Goal: Information Seeking & Learning: Learn about a topic

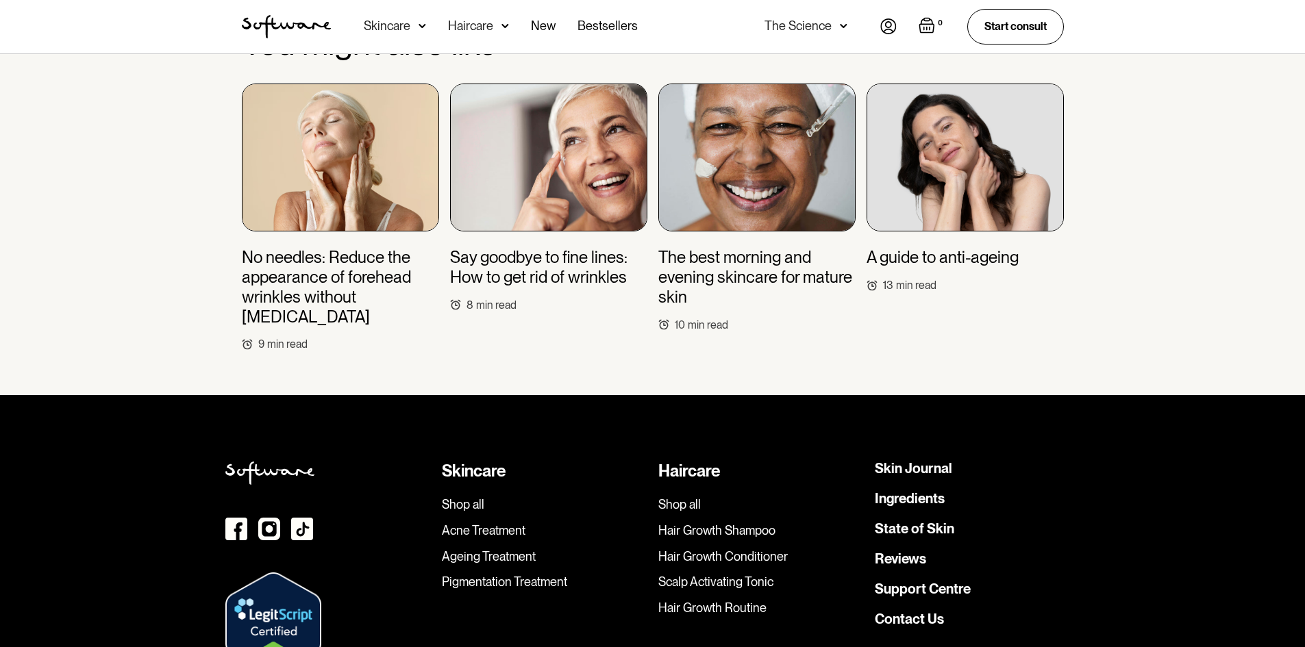
scroll to position [5342, 0]
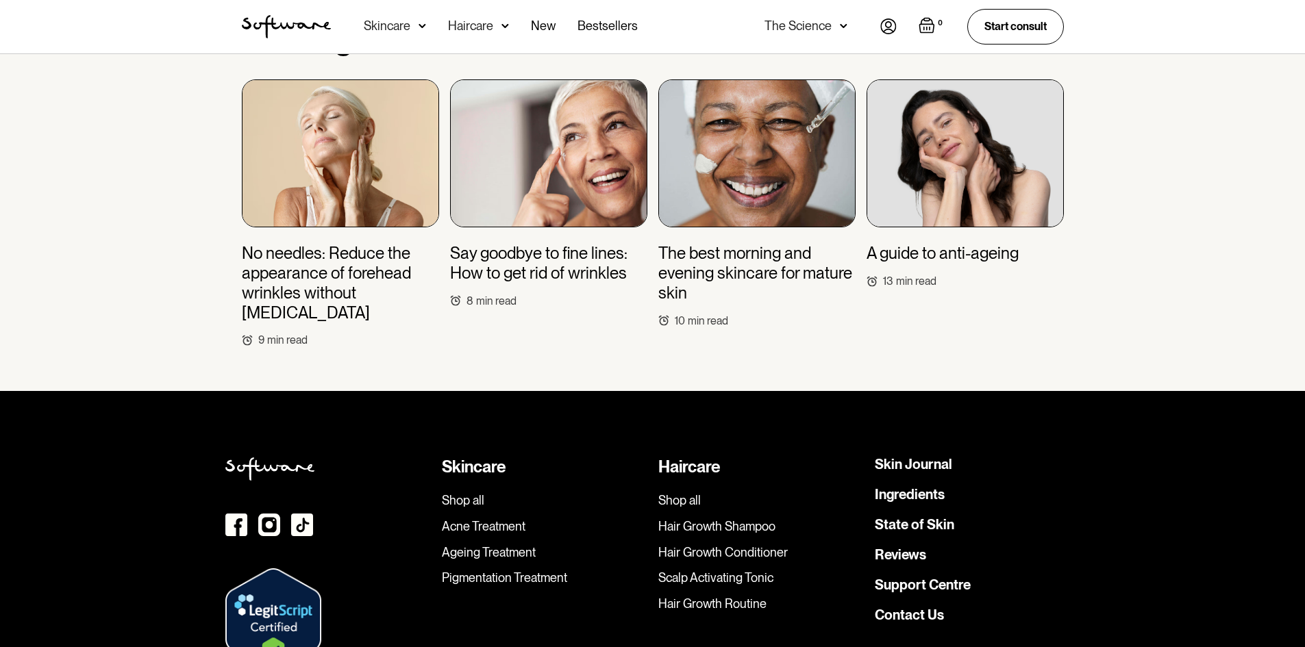
click at [577, 255] on h3 "Say goodbye to fine lines: How to get rid of wrinkles" at bounding box center [548, 264] width 197 height 40
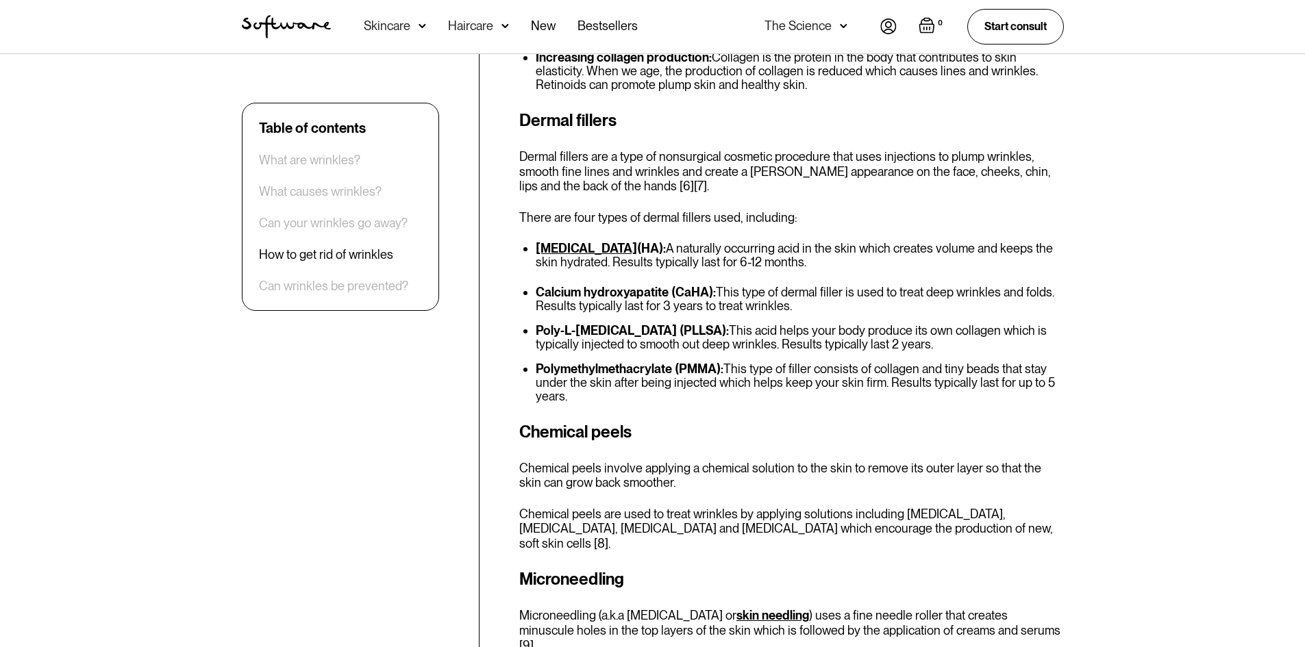
scroll to position [1849, 0]
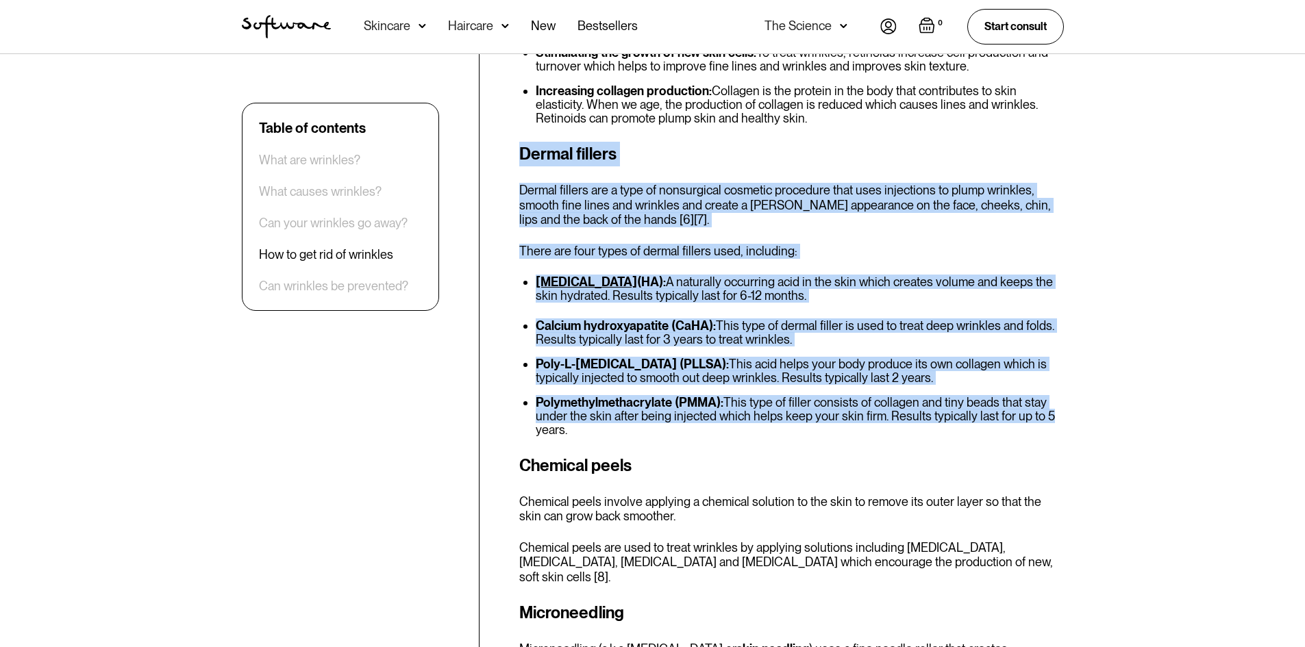
drag, startPoint x: 511, startPoint y: 148, endPoint x: 1085, endPoint y: 412, distance: 631.6
click at [1081, 410] on div "Table of contents What are wrinkles? What causes wrinkles? Can your wrinkles go…" at bounding box center [652, 569] width 1305 height 3907
copy div "Dermal fillers Dermal fillers are a type of nonsurgical cosmetic procedure that…"
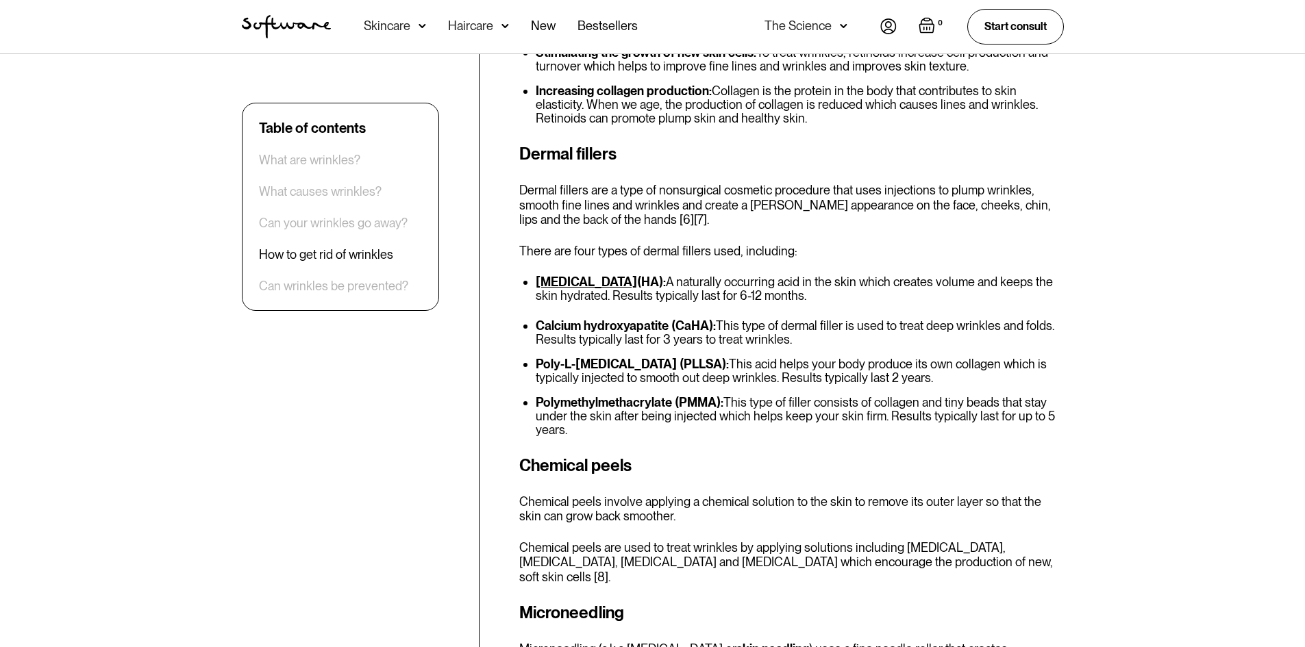
click at [486, 483] on div "Table of contents What are wrinkles? What causes wrinkles? Can your wrinkles go…" at bounding box center [652, 569] width 855 height 3818
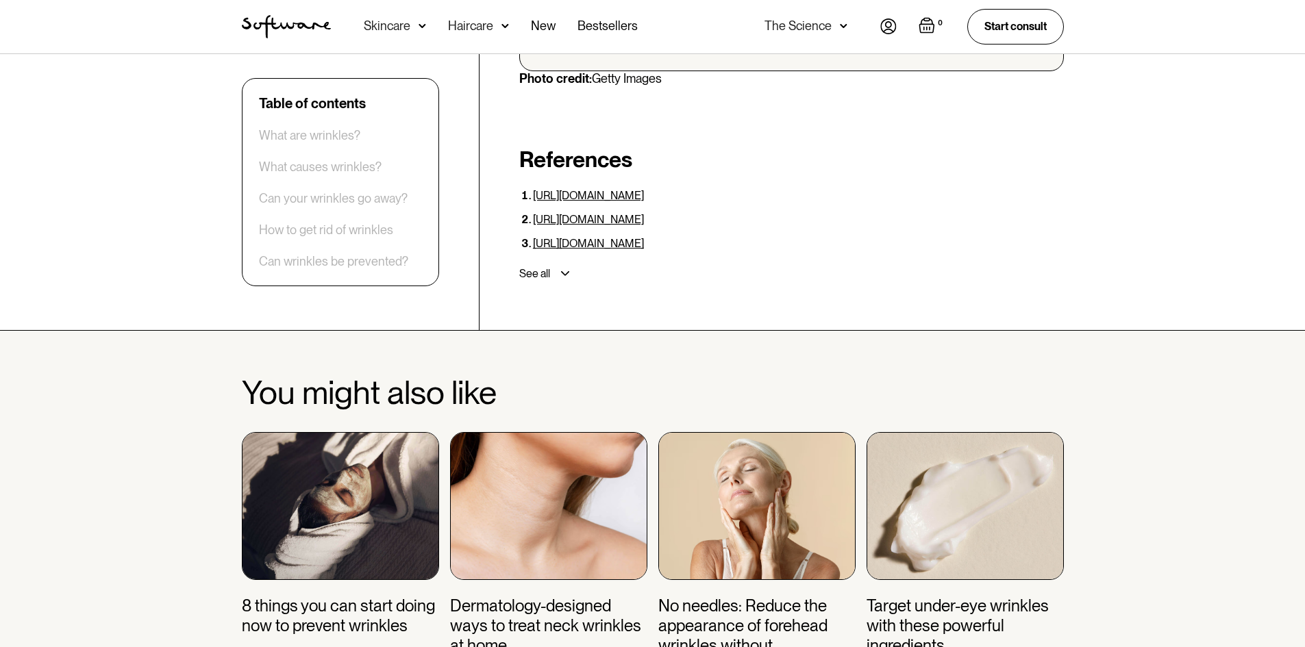
scroll to position [4315, 0]
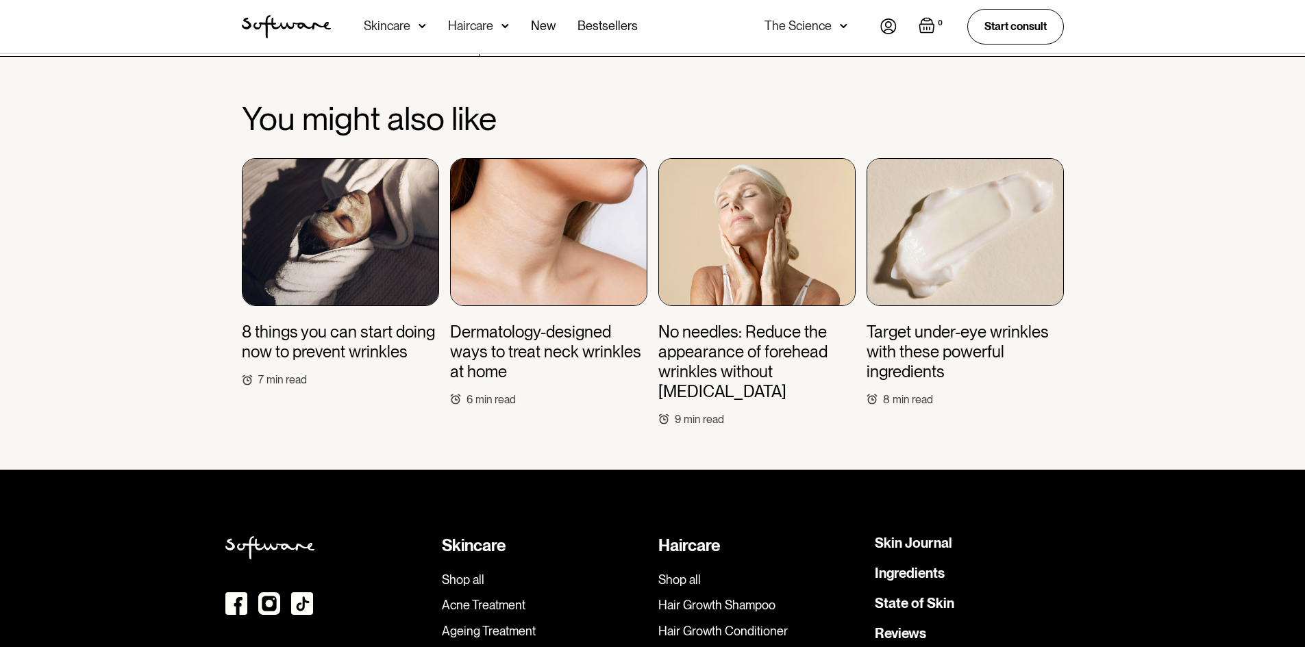
click at [534, 338] on h3 "Dermatology-designed ways to treat neck wrinkles at home" at bounding box center [548, 352] width 197 height 59
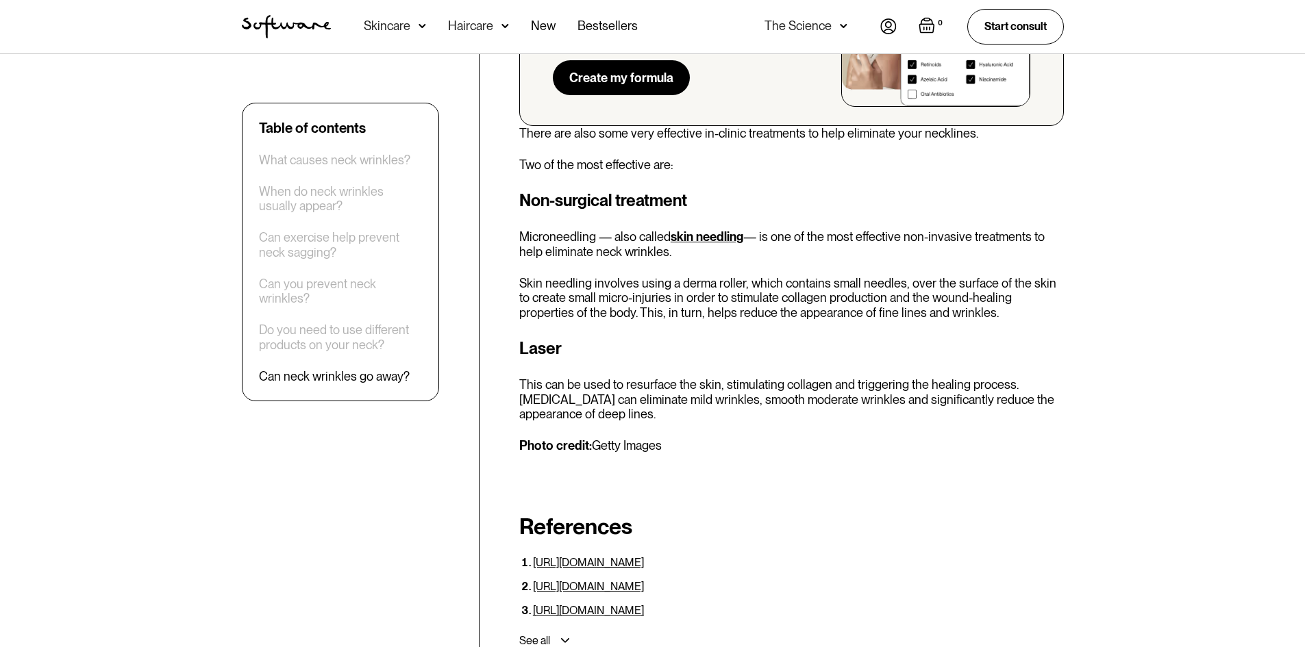
scroll to position [3219, 0]
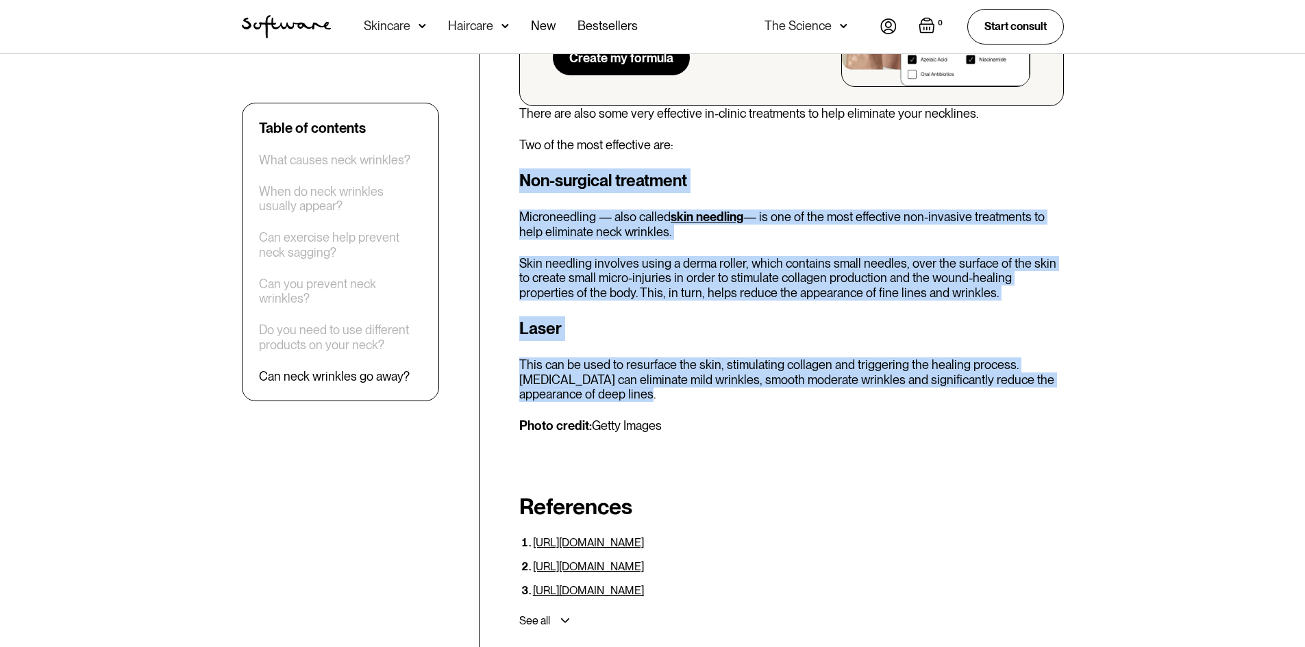
drag, startPoint x: 516, startPoint y: 173, endPoint x: 715, endPoint y: 392, distance: 295.7
copy div "Non-surgical treatment Microneedling — also called skin needling — is one of th…"
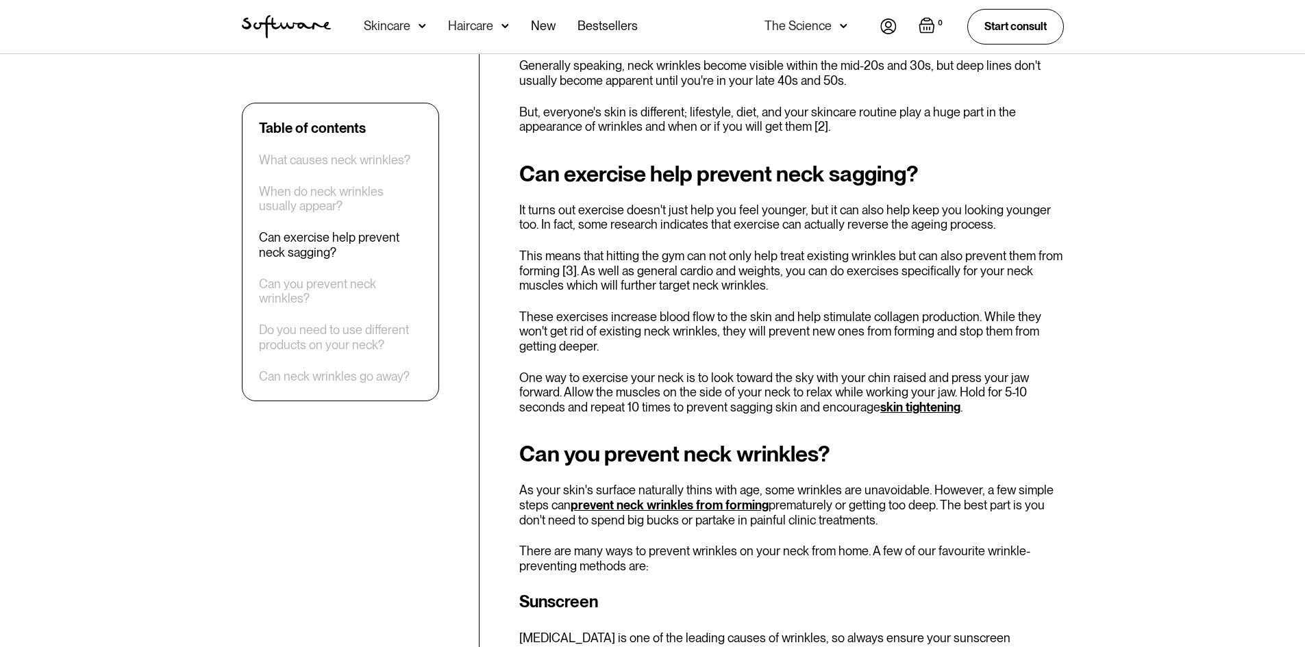
scroll to position [1301, 0]
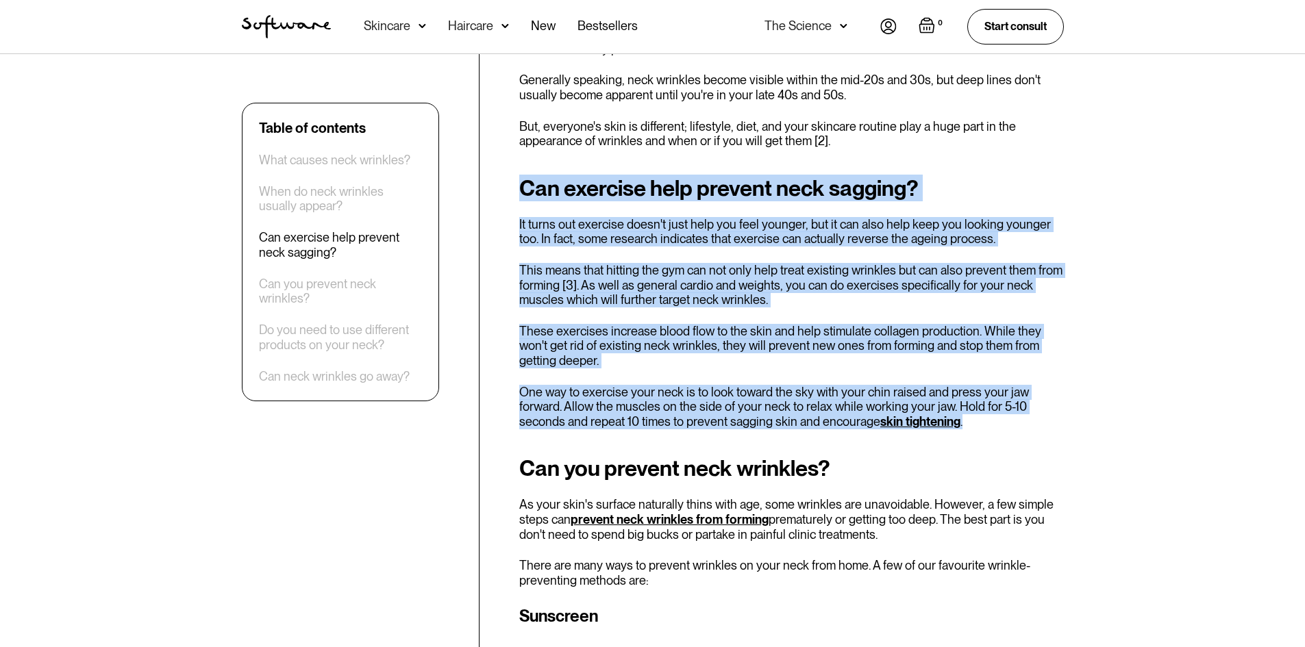
drag, startPoint x: 521, startPoint y: 180, endPoint x: 918, endPoint y: 429, distance: 468.6
click at [917, 428] on div "Can exercise help prevent neck sagging? It turns out exercise doesn't just help…" at bounding box center [791, 302] width 545 height 253
copy div "Can exercise help prevent neck sagging? It turns out exercise doesn't just help…"
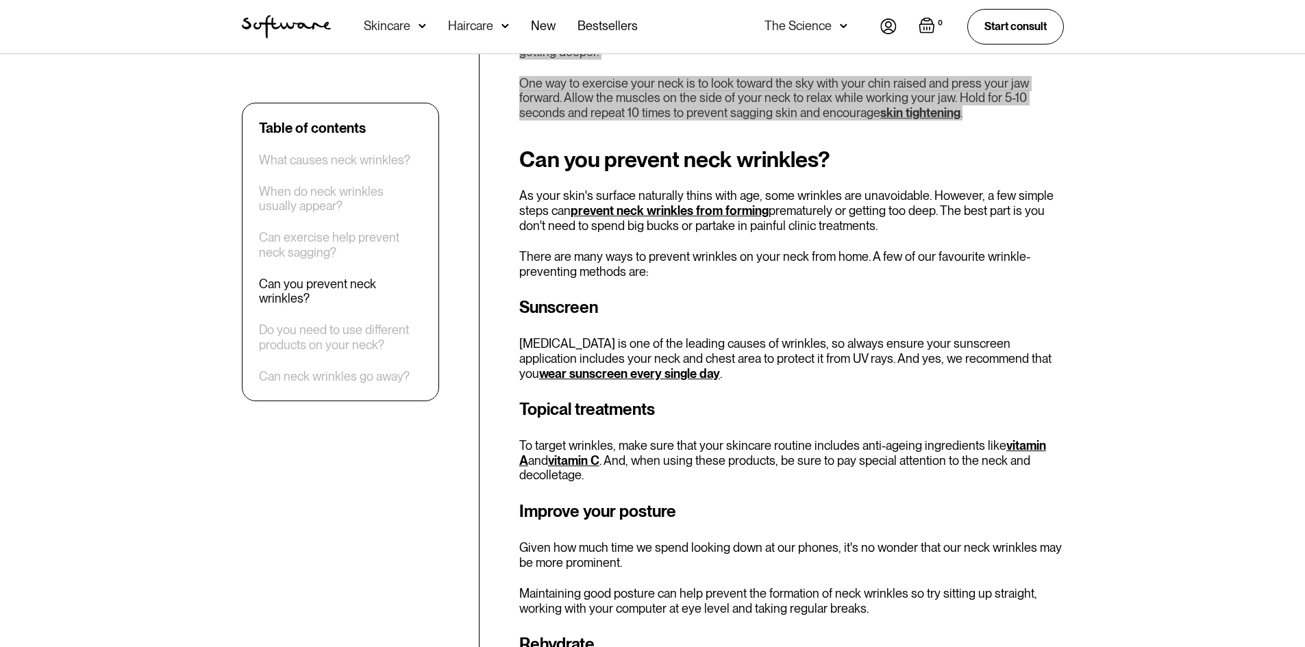
scroll to position [1644, 0]
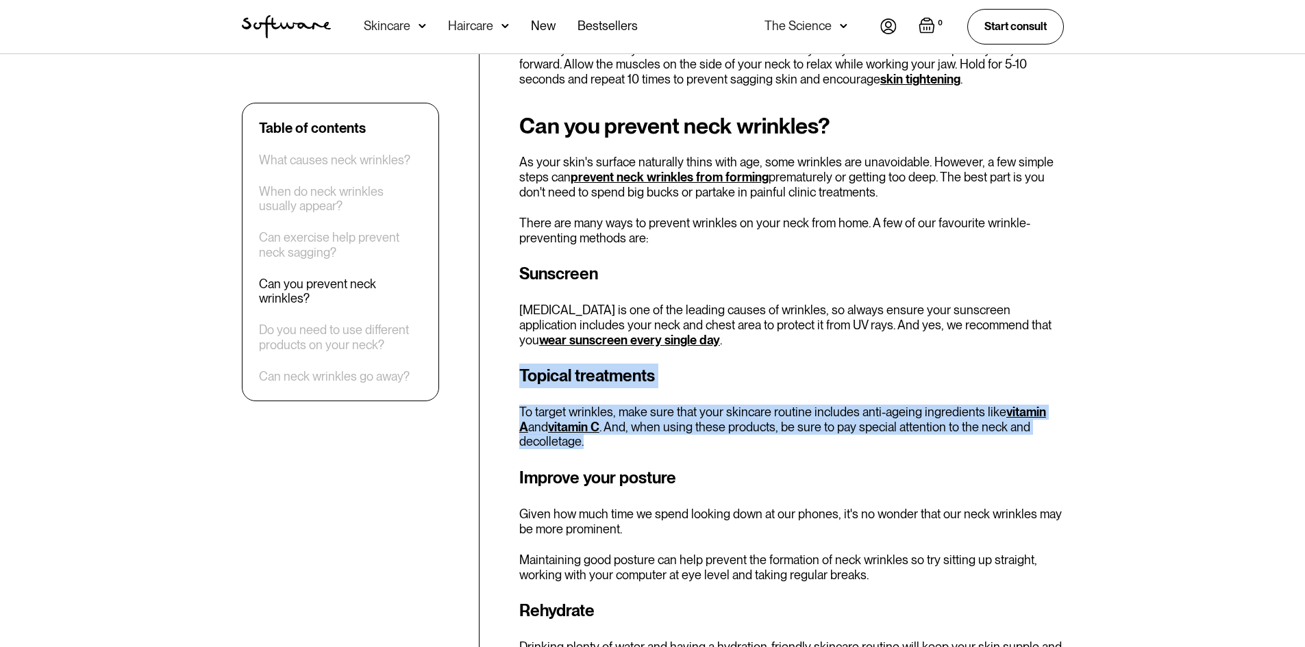
drag, startPoint x: 521, startPoint y: 369, endPoint x: 692, endPoint y: 443, distance: 187.2
click at [692, 443] on div "Topical treatments To target wrinkles, make sure that your skincare routine inc…" at bounding box center [791, 407] width 545 height 86
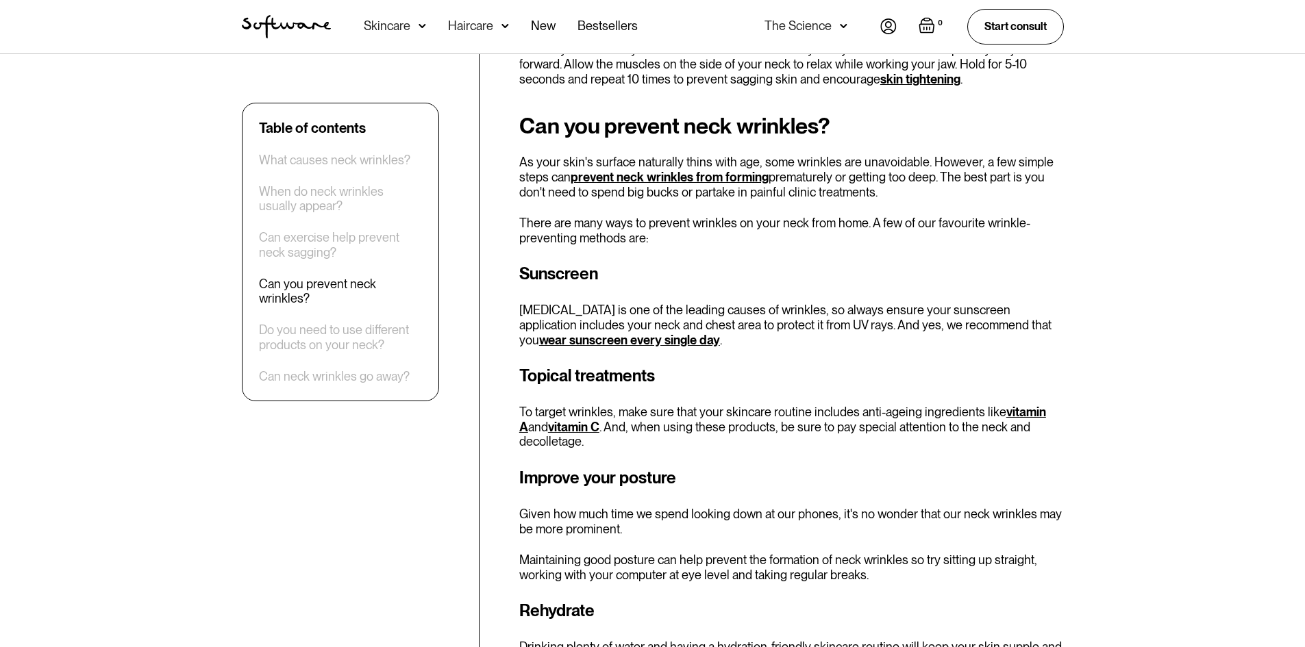
click at [352, 529] on div "Table of contents What causes neck wrinkles? When do neck wrinkles usually appe…" at bounding box center [652, 553] width 855 height 3311
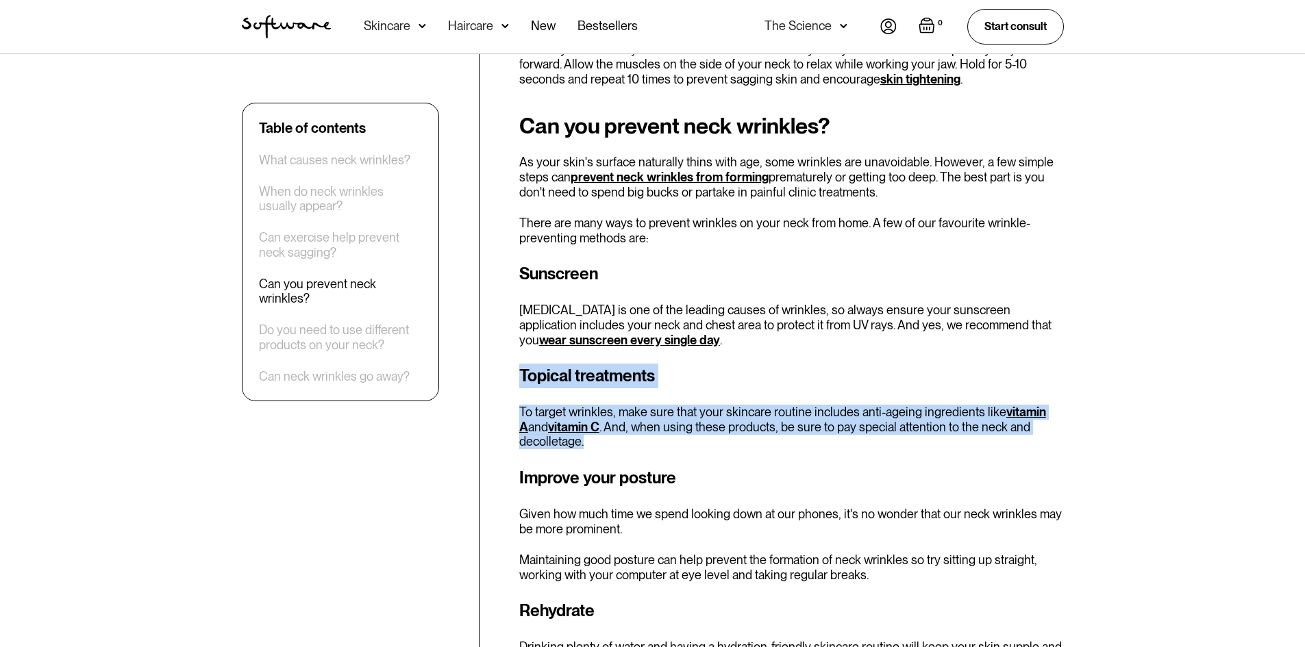
drag, startPoint x: 520, startPoint y: 367, endPoint x: 658, endPoint y: 445, distance: 158.5
click at [658, 445] on div "Topical treatments To target wrinkles, make sure that your skincare routine inc…" at bounding box center [791, 407] width 545 height 86
copy div "Topical treatments To target wrinkles, make sure that your skincare routine inc…"
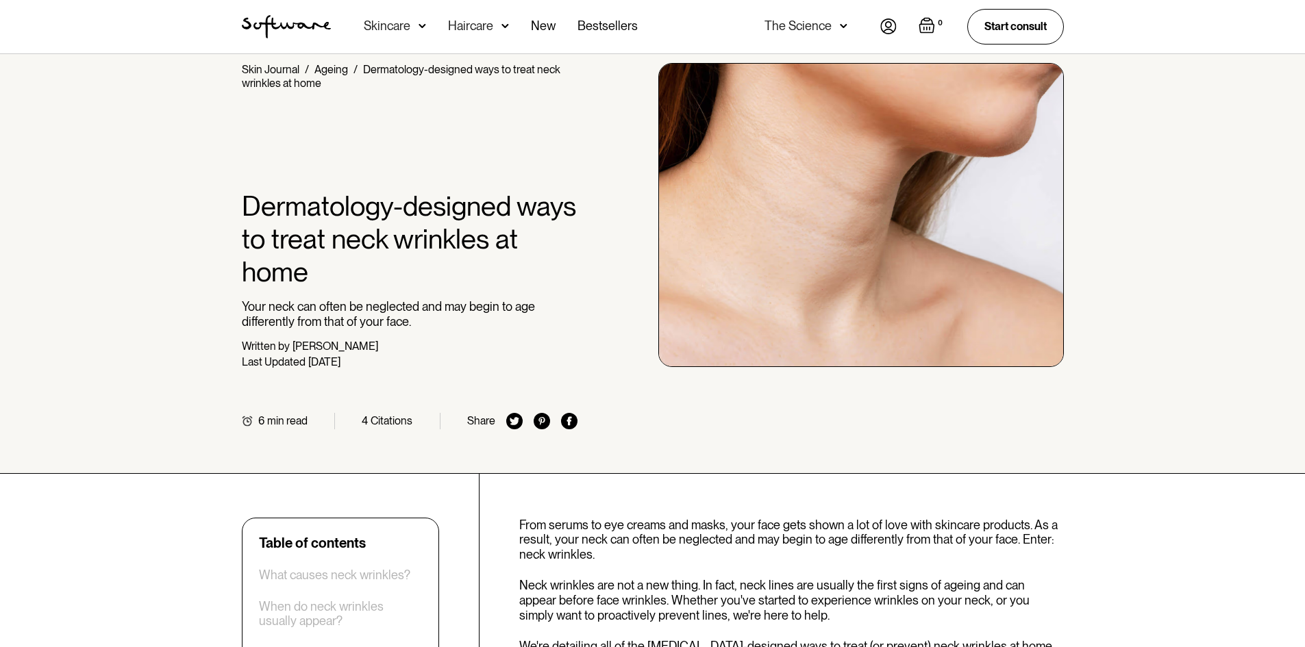
scroll to position [0, 0]
